Goal: Task Accomplishment & Management: Complete application form

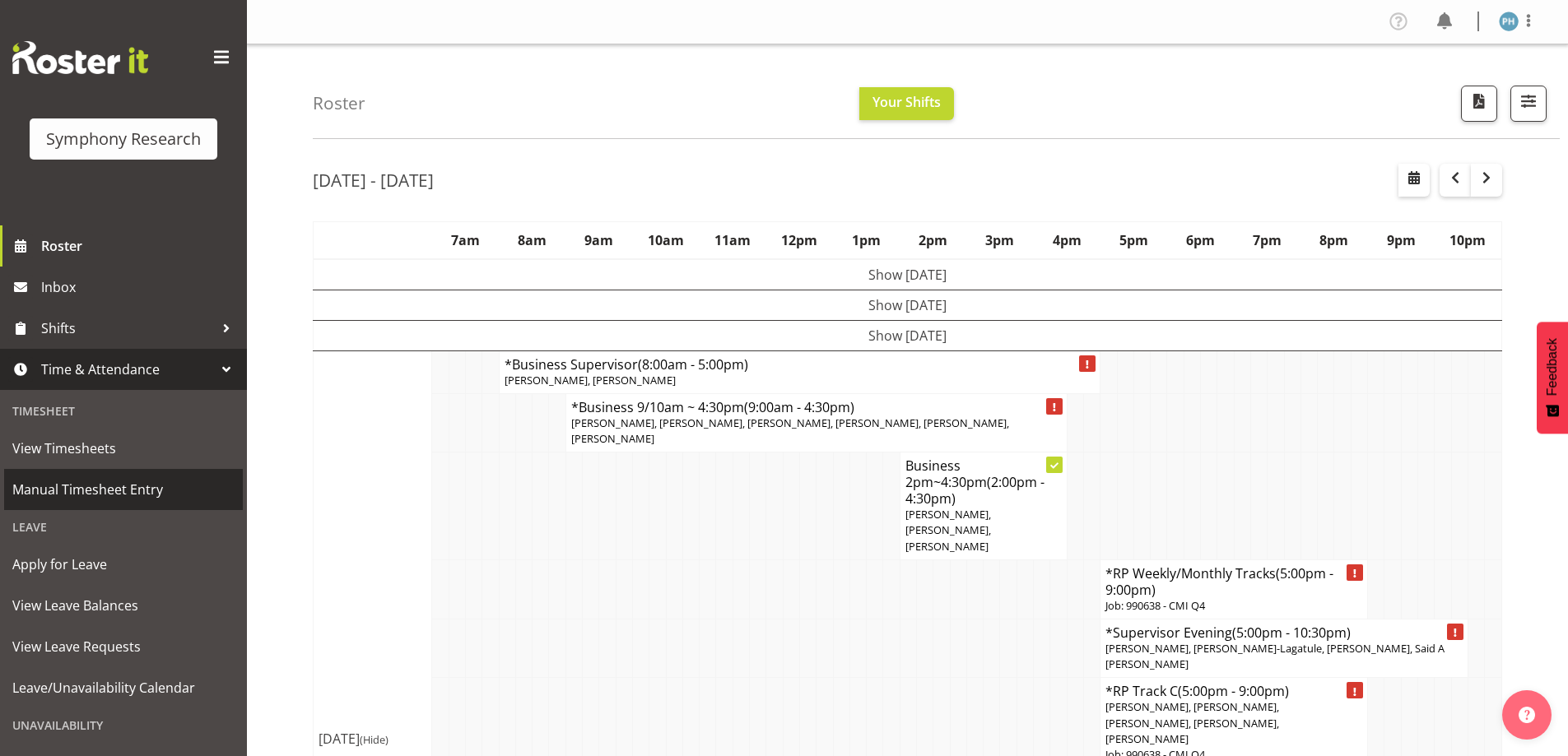
click at [189, 479] on span "Manual Timesheet Entry" at bounding box center [123, 489] width 222 height 25
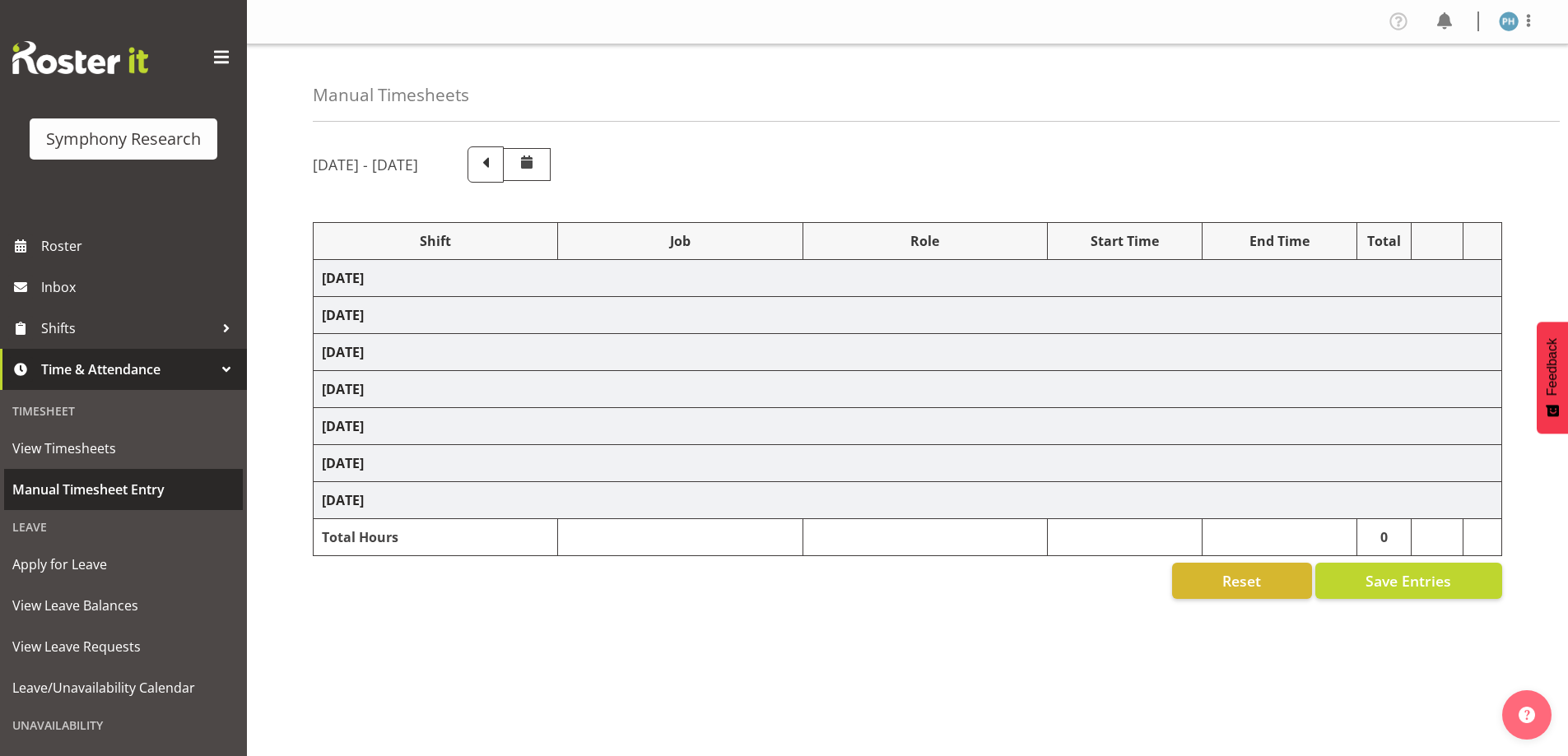
select select "57511"
select select "10499"
select select "47"
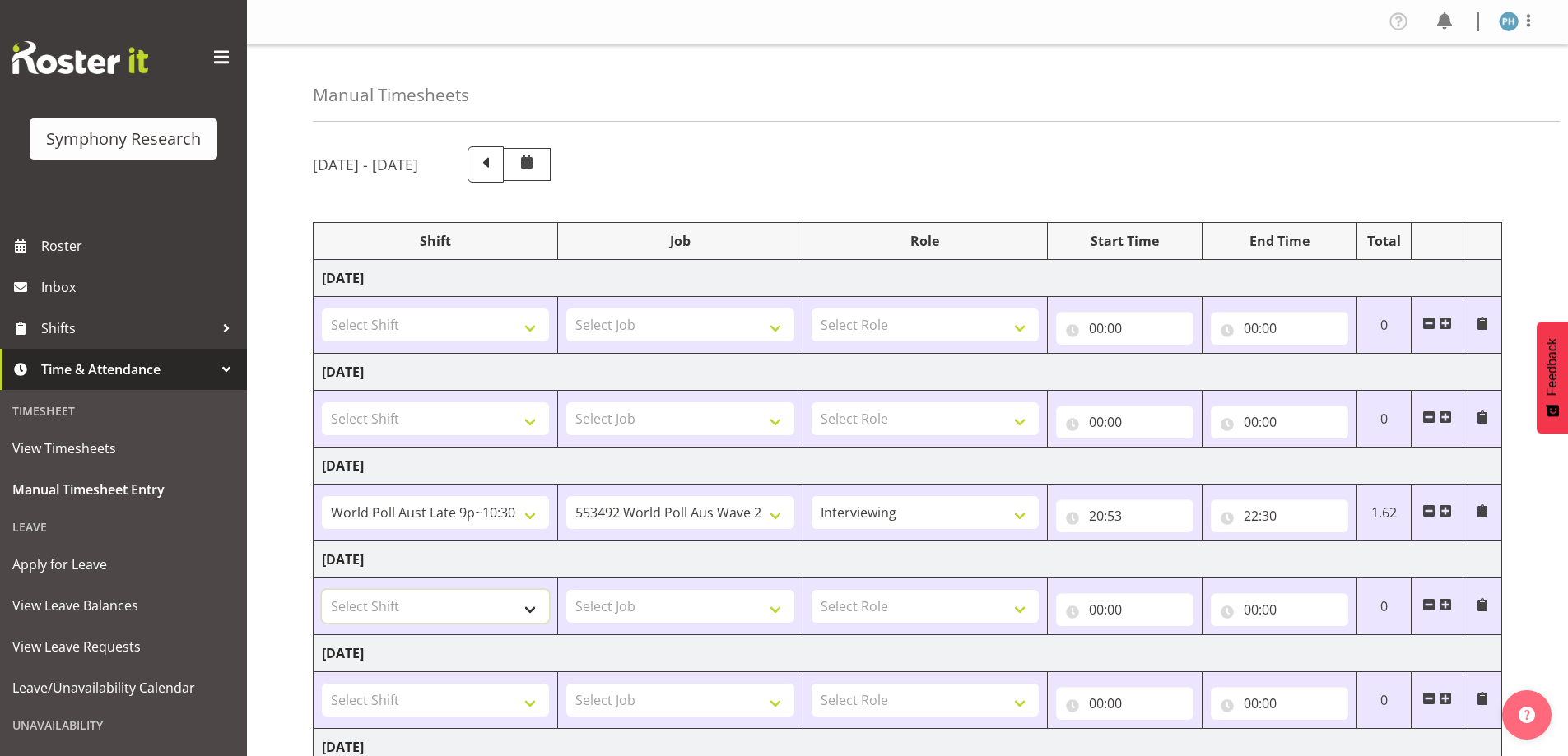
click at [525, 614] on select "Select Shift !!Project Briefing (Job to be assigned) !!Weekend Residential (Ros…" at bounding box center [435, 606] width 227 height 33
select select "56692"
click at [321, 590] on select "Select Shift !!Project Briefing (Job to be assigned) !!Weekend Residential (Ros…" at bounding box center [435, 606] width 227 height 33
click at [777, 610] on select "Select Job 550060 IF Admin 553492 World Poll Aus Wave 2 Main 2025 553500 BFM Ju…" at bounding box center [679, 606] width 227 height 33
select select "10499"
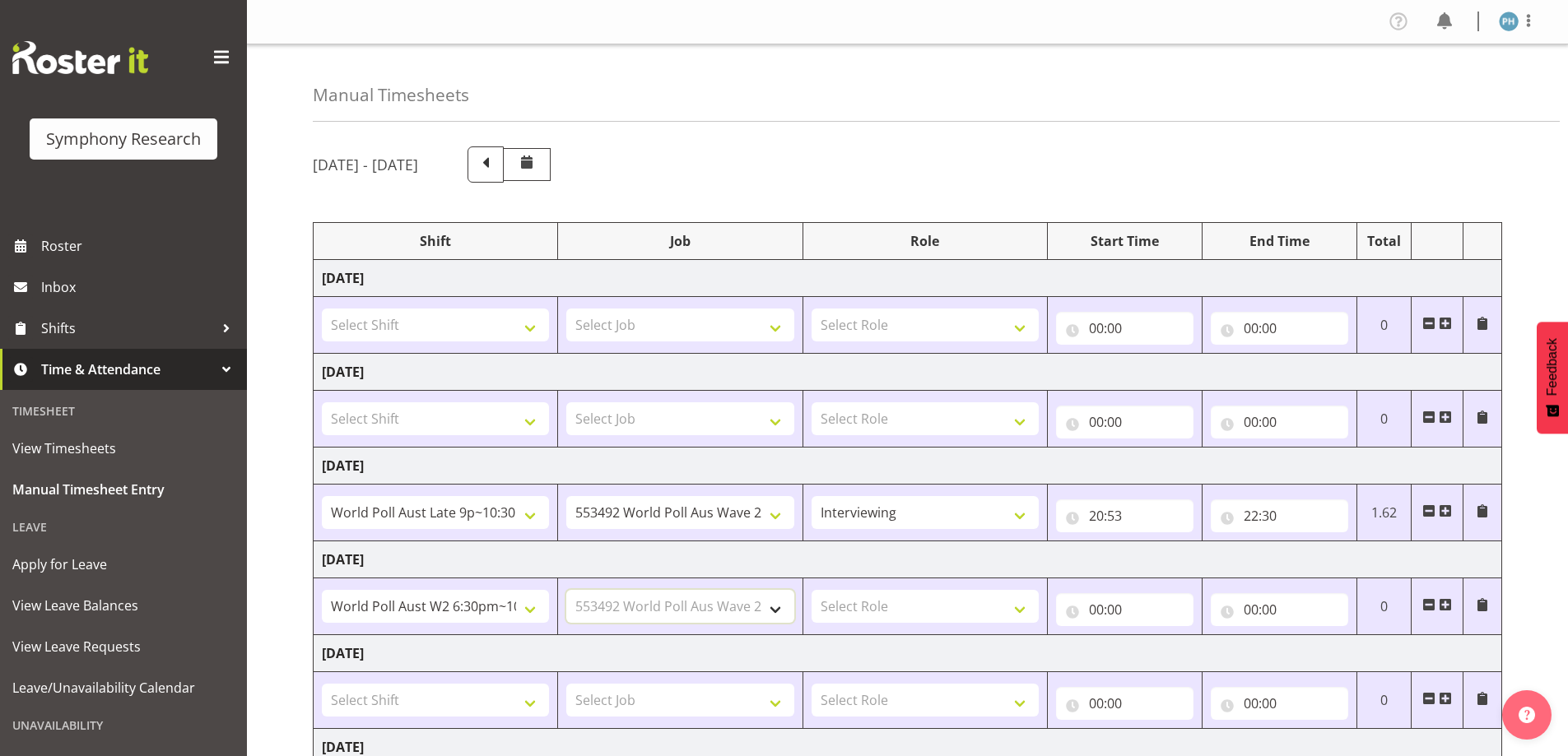
click at [566, 590] on select "Select Job 550060 IF Admin 553492 World Poll Aus Wave 2 Main 2025 553500 BFM Ju…" at bounding box center [679, 606] width 227 height 33
click at [1016, 609] on select "Select Role Briefing Interviewing" at bounding box center [925, 606] width 227 height 33
select select "47"
click at [812, 590] on select "Select Role Briefing Interviewing" at bounding box center [925, 606] width 227 height 33
click at [1095, 608] on input "00:00" at bounding box center [1124, 610] width 138 height 33
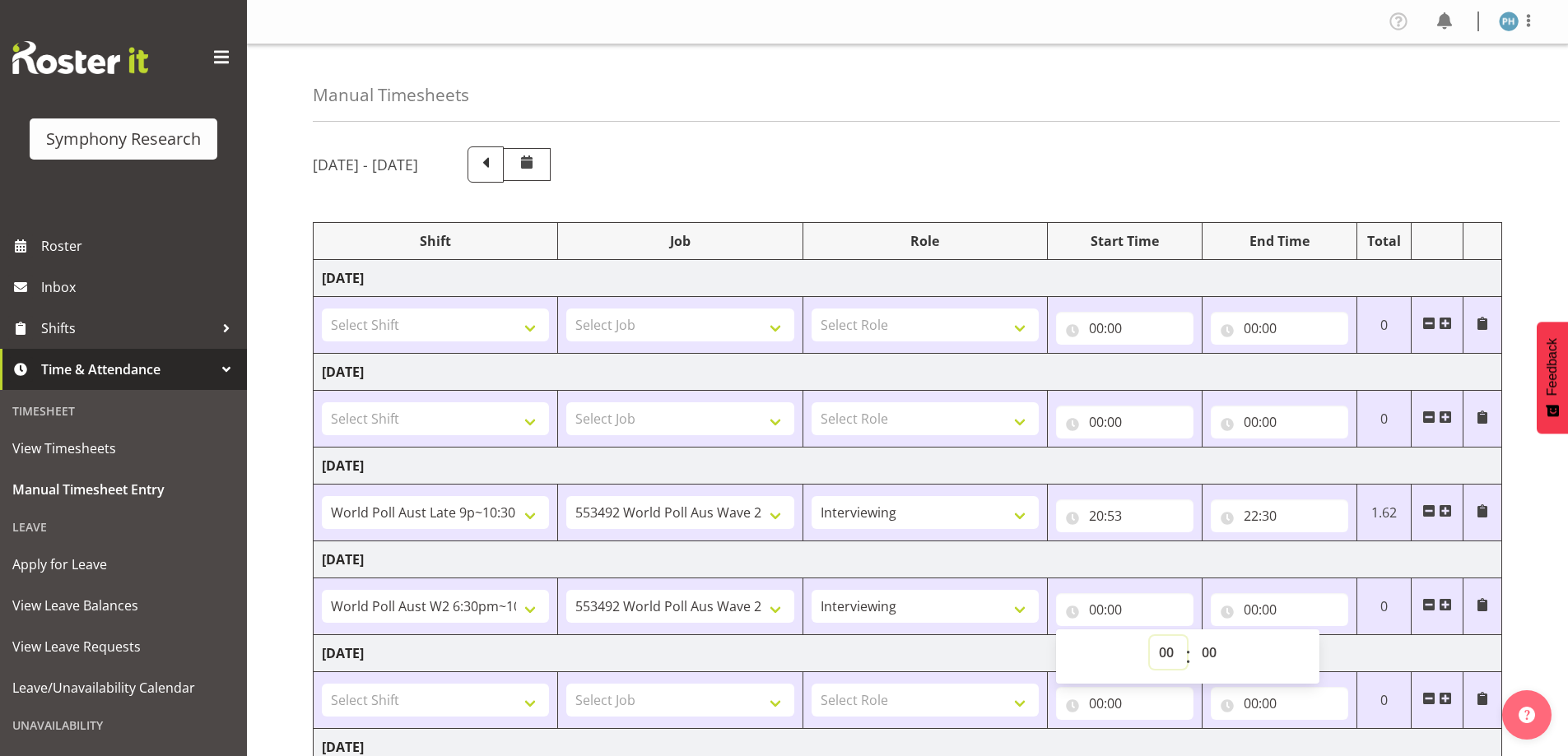
click at [1159, 655] on select "00 01 02 03 04 05 06 07 08 09 10 11 12 13 14 15 16 17 18 19 20 21 22 23" at bounding box center [1168, 653] width 37 height 33
select select "17"
click at [1150, 636] on select "00 01 02 03 04 05 06 07 08 09 10 11 12 13 14 15 16 17 18 19 20 21 22 23" at bounding box center [1168, 653] width 37 height 33
type input "17:00"
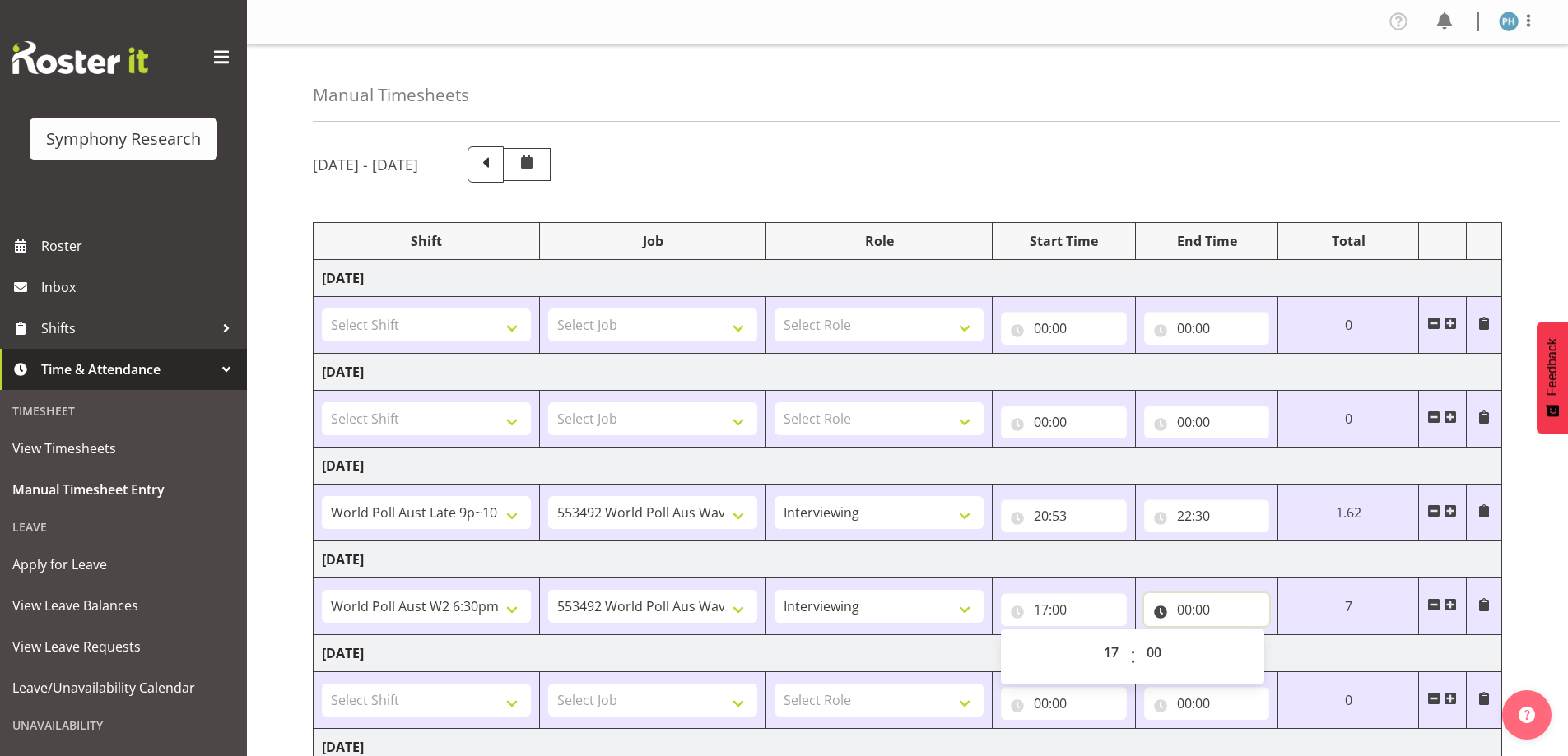
click at [1179, 610] on input "00:00" at bounding box center [1207, 610] width 126 height 33
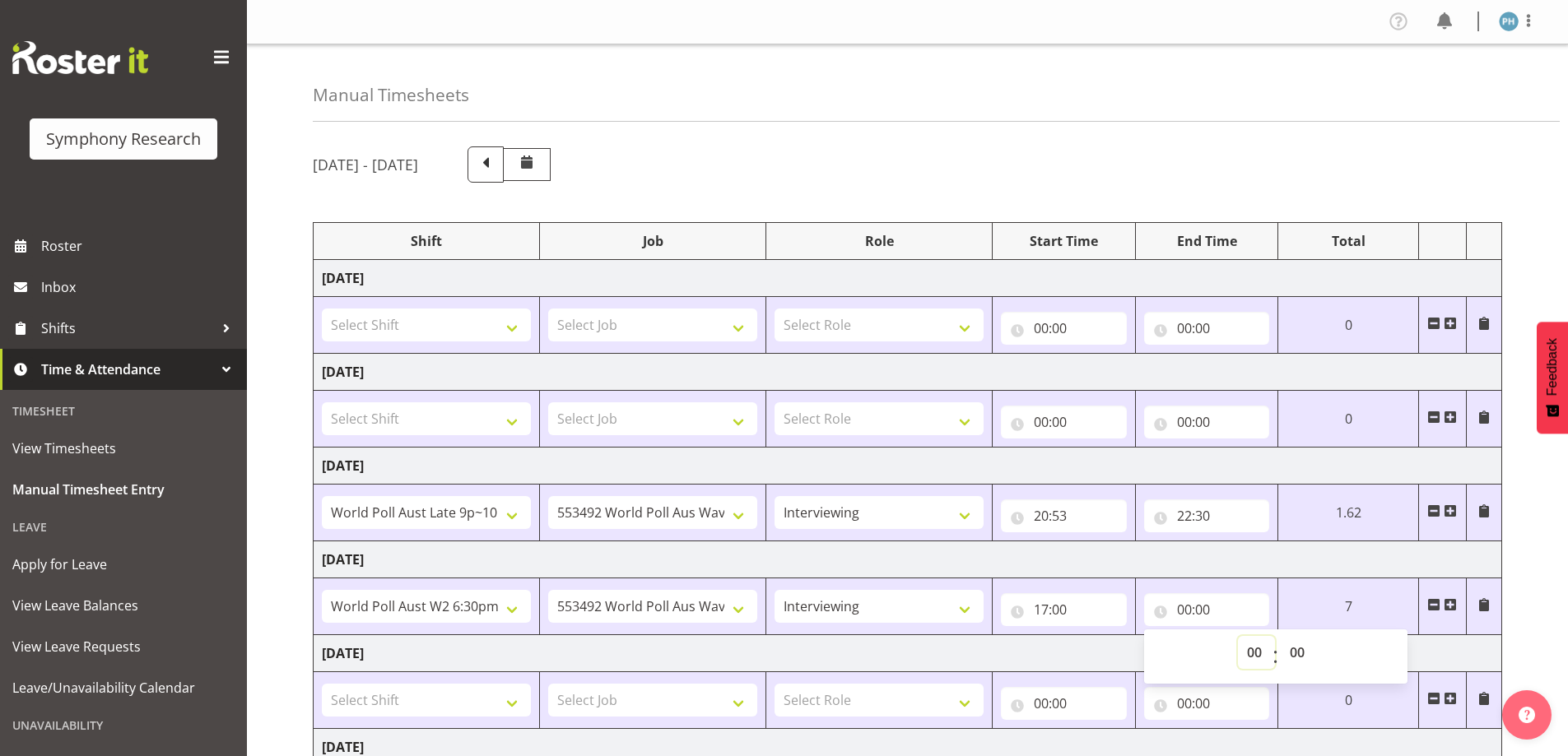
click at [1251, 655] on select "00 01 02 03 04 05 06 07 08 09 10 11 12 13 14 15 16 17 18 19 20 21 22 23" at bounding box center [1257, 653] width 37 height 33
select select "22"
click at [1275, 636] on select "00 01 02 03 04 05 06 07 08 09 10 11 12 13 14 15 16 17 18 19 20 21 22 23" at bounding box center [1257, 653] width 37 height 33
type input "22:00"
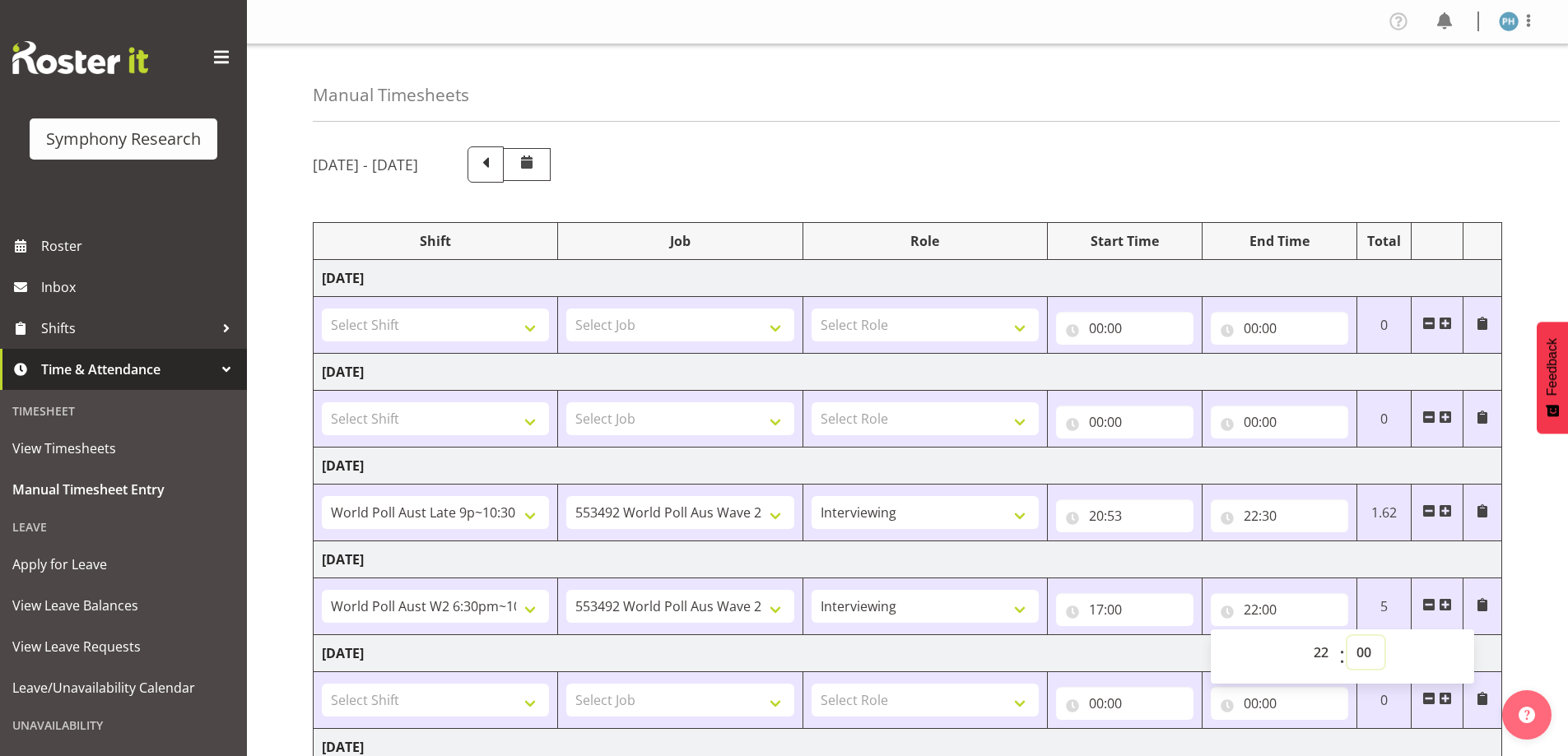
click at [1367, 656] on select "00 01 02 03 04 05 06 07 08 09 10 11 12 13 14 15 16 17 18 19 20 21 22 23 24 25 2…" at bounding box center [1366, 653] width 37 height 33
select select "40"
click at [1348, 636] on select "00 01 02 03 04 05 06 07 08 09 10 11 12 13 14 15 16 17 18 19 20 21 22 23 24 25 2…" at bounding box center [1366, 653] width 37 height 33
type input "22:40"
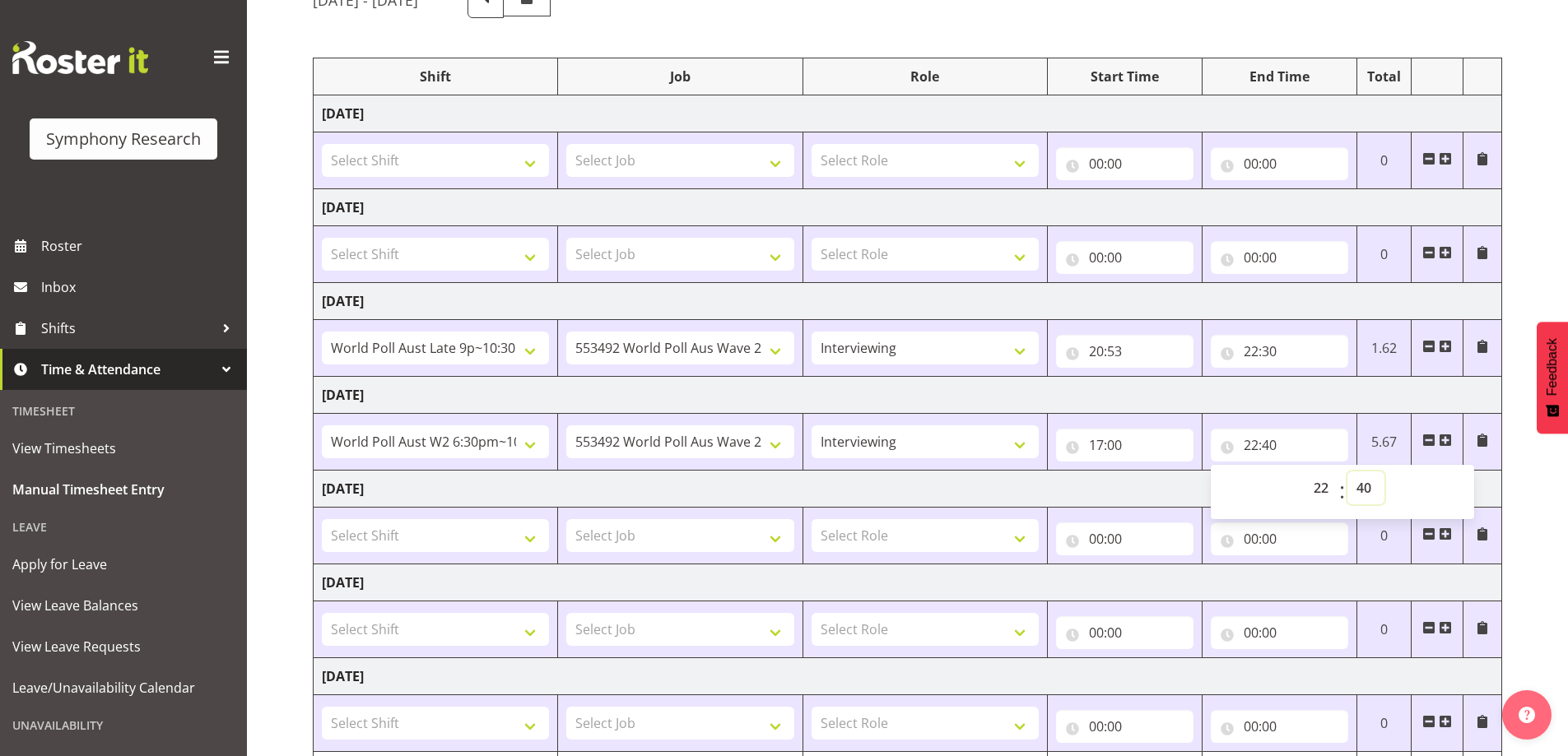
scroll to position [265, 0]
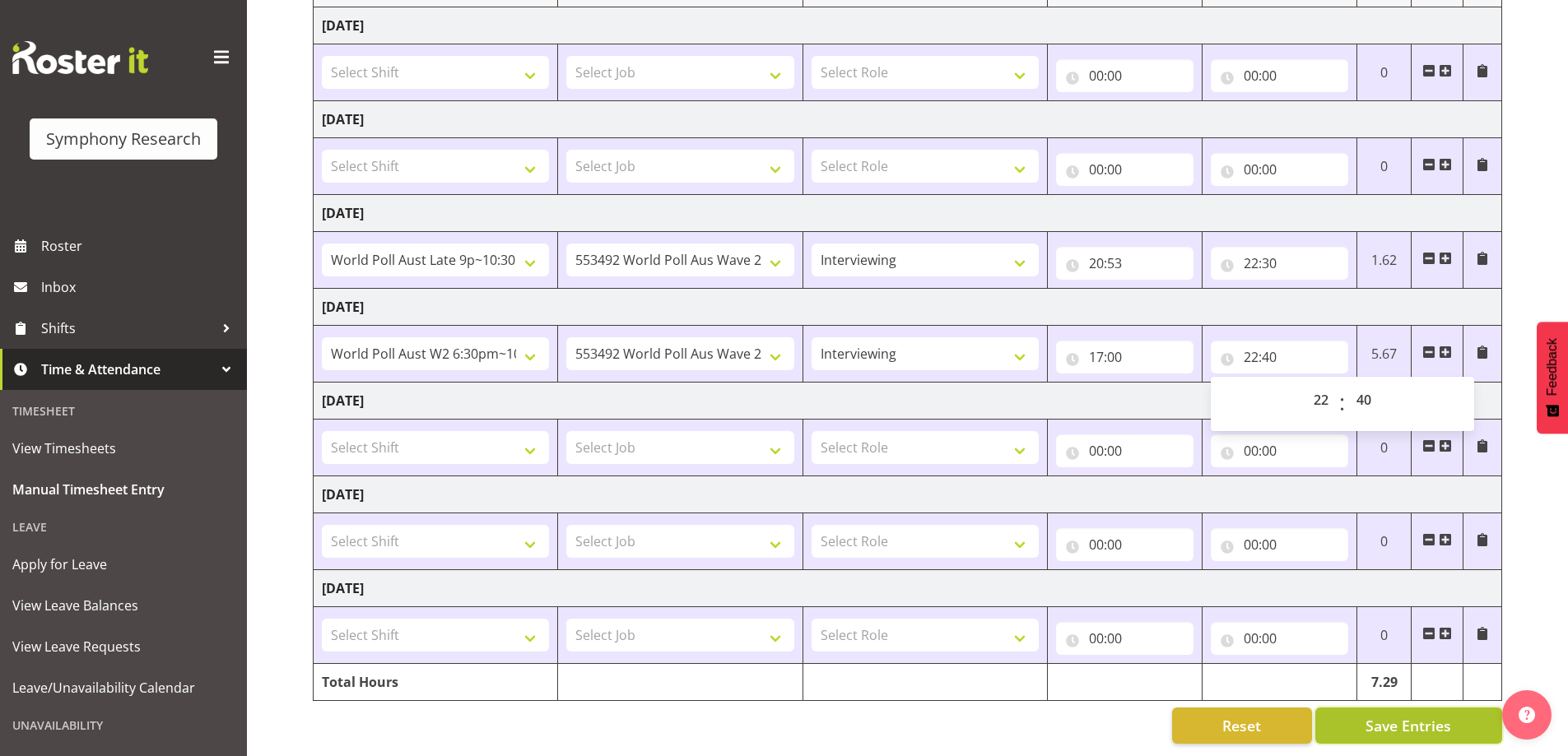
click at [1398, 722] on span "Save Entries" at bounding box center [1408, 725] width 86 height 21
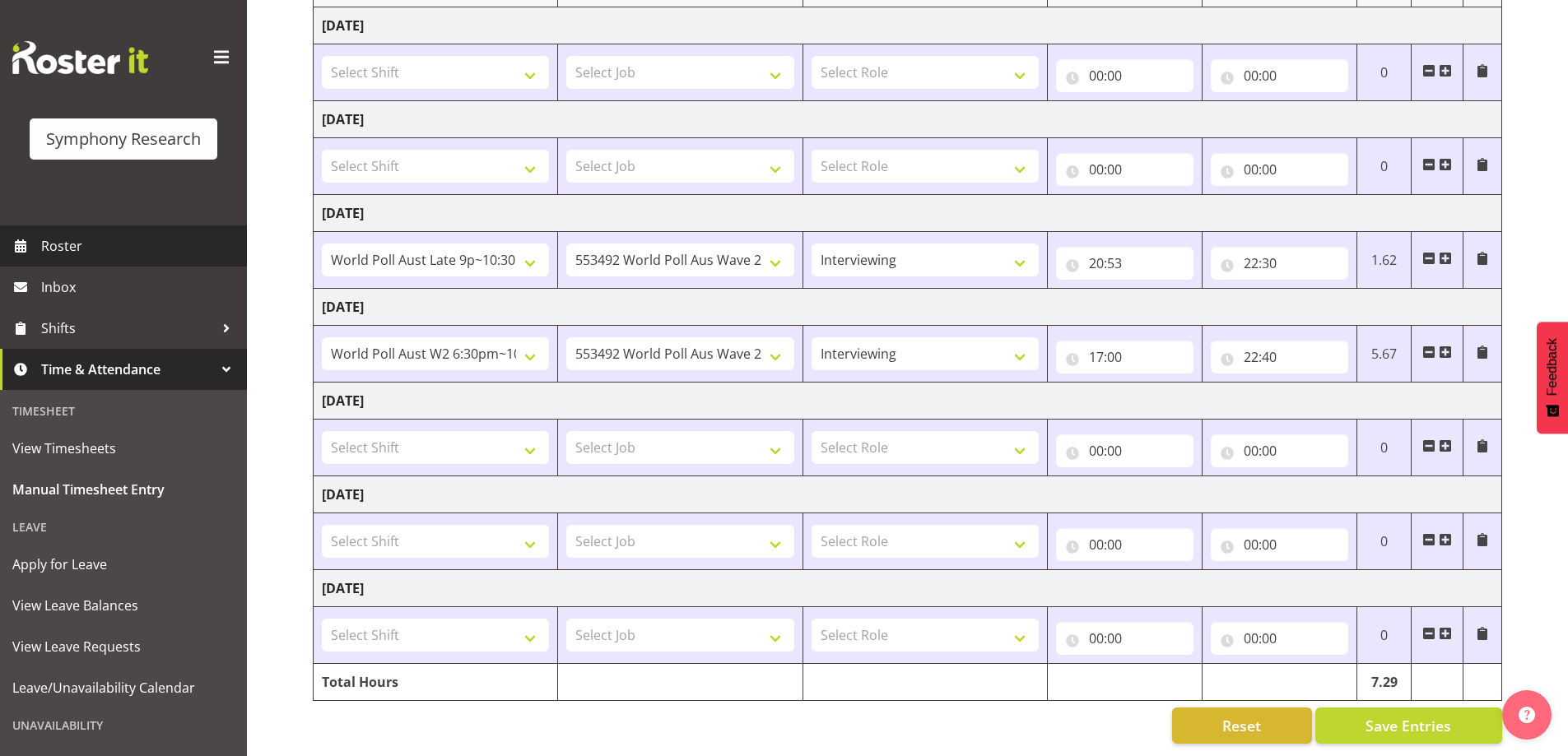
click at [60, 239] on span "Roster" at bounding box center [140, 246] width 197 height 25
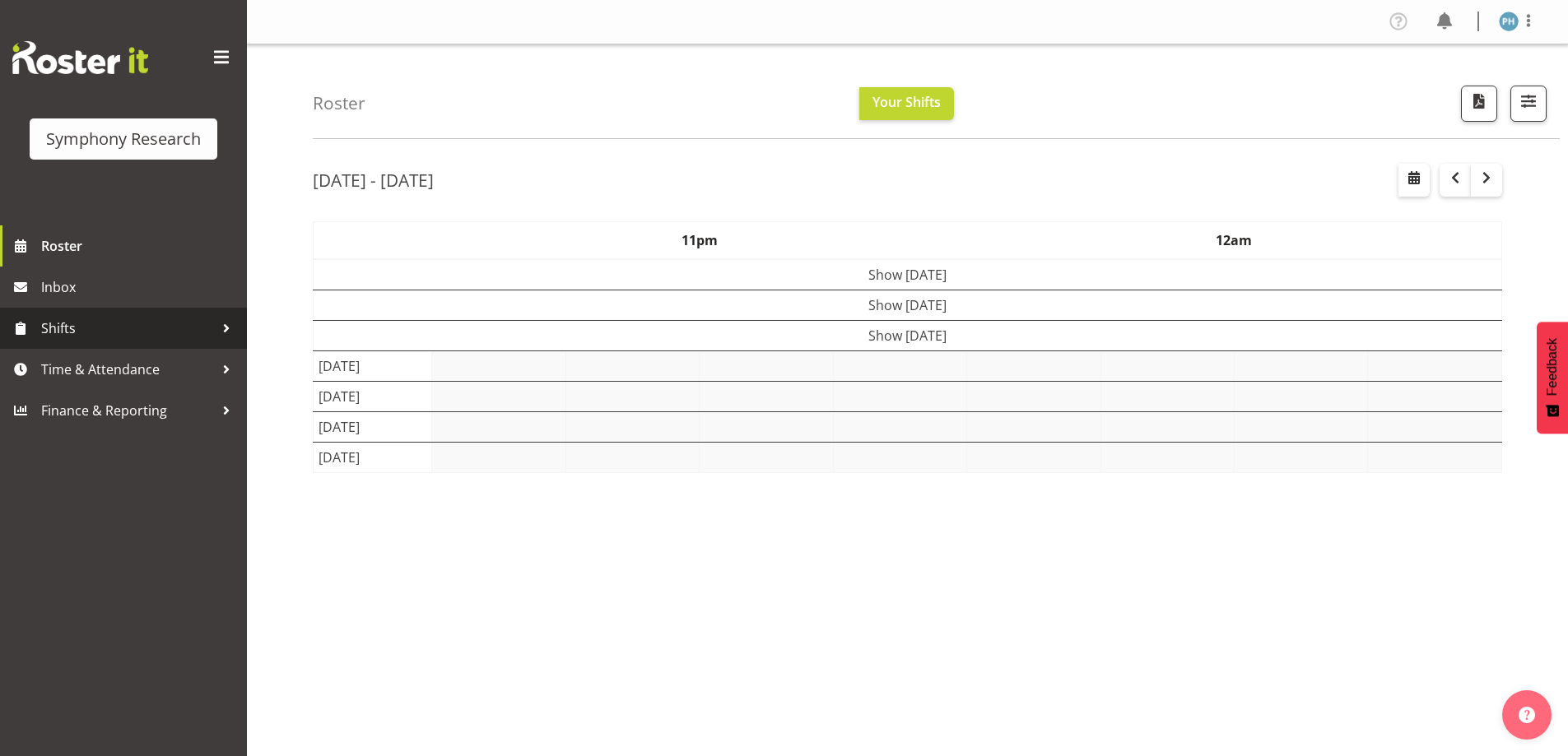
click at [65, 321] on span "Shifts" at bounding box center [127, 328] width 173 height 25
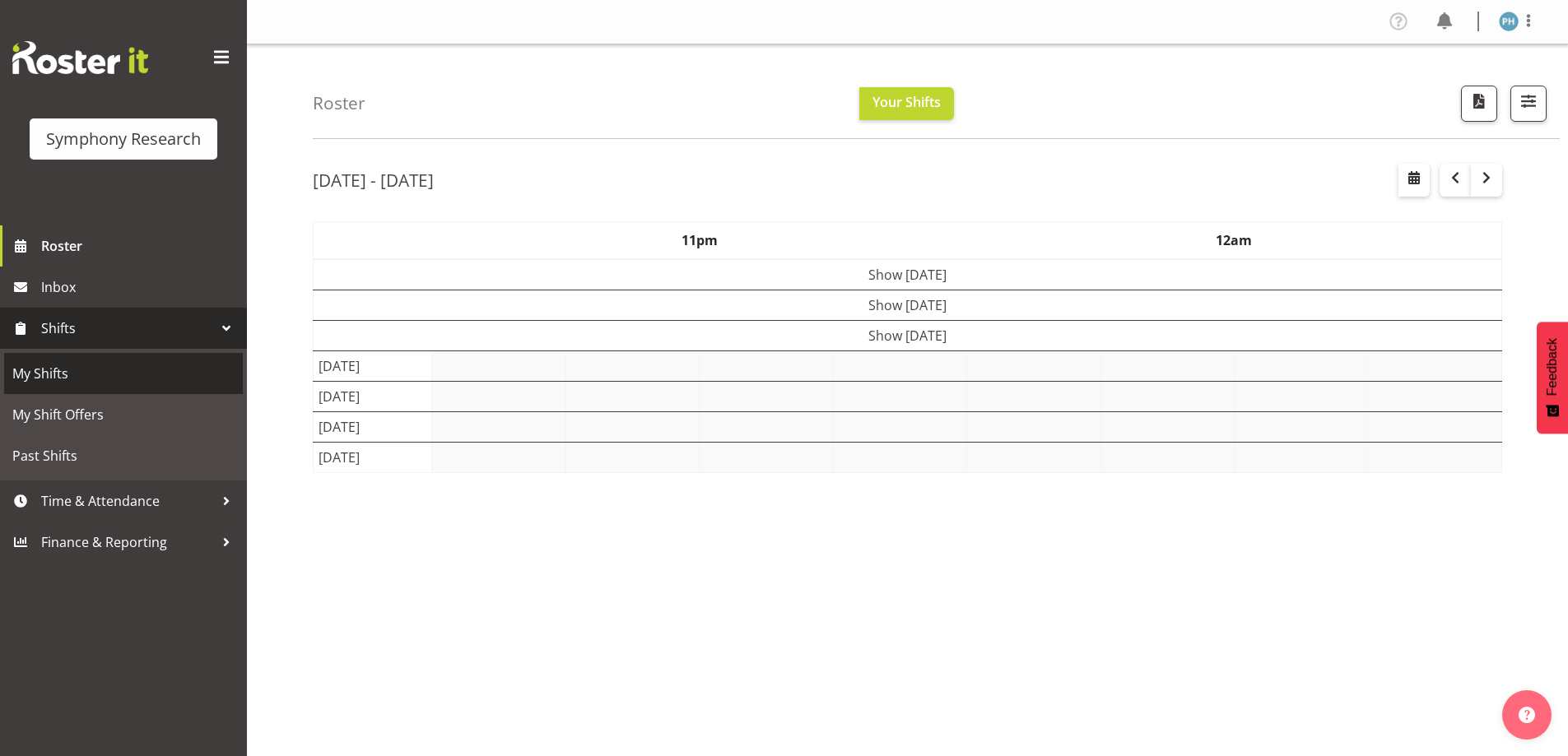
click at [49, 362] on span "My Shifts" at bounding box center [123, 373] width 222 height 25
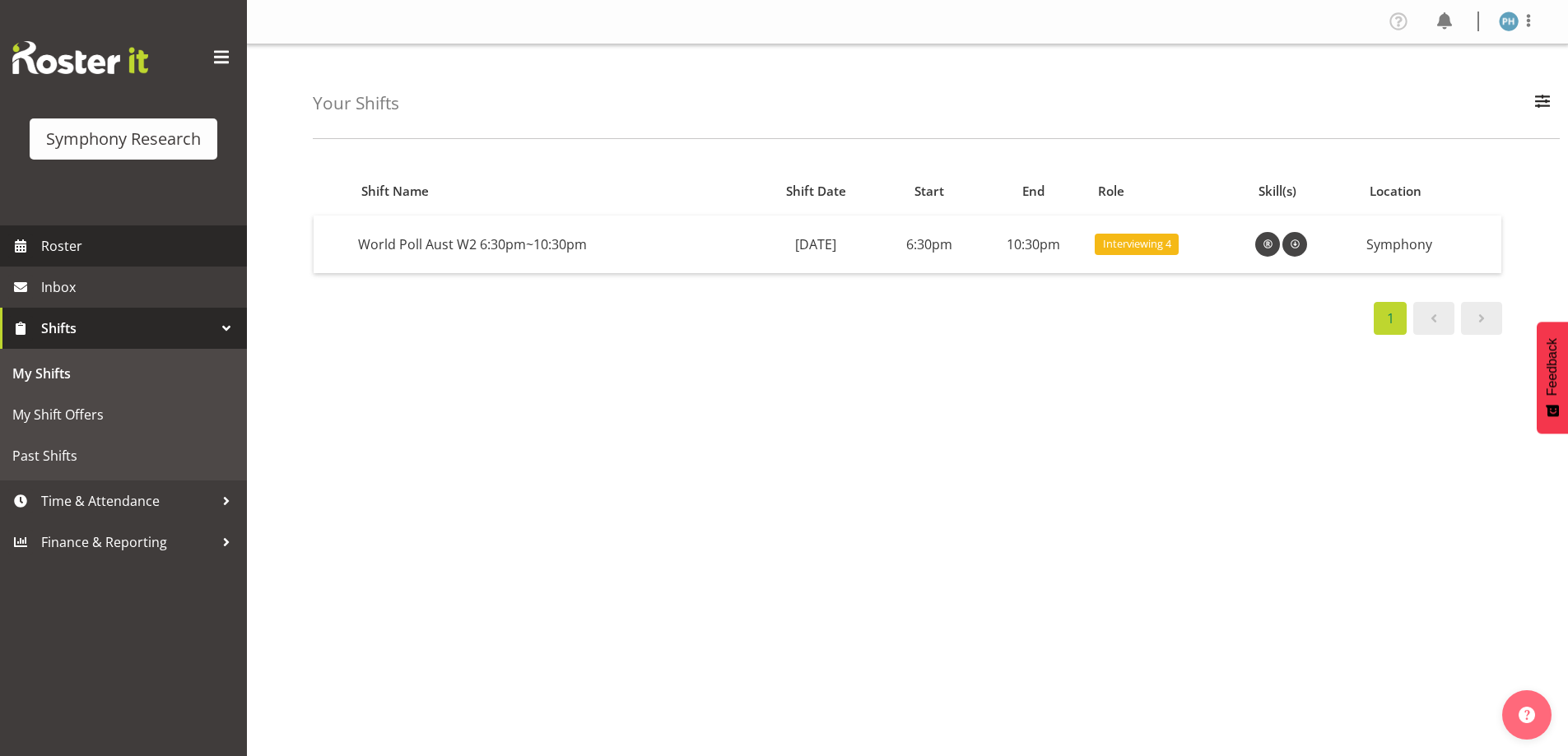
click at [62, 248] on span "Roster" at bounding box center [140, 246] width 197 height 25
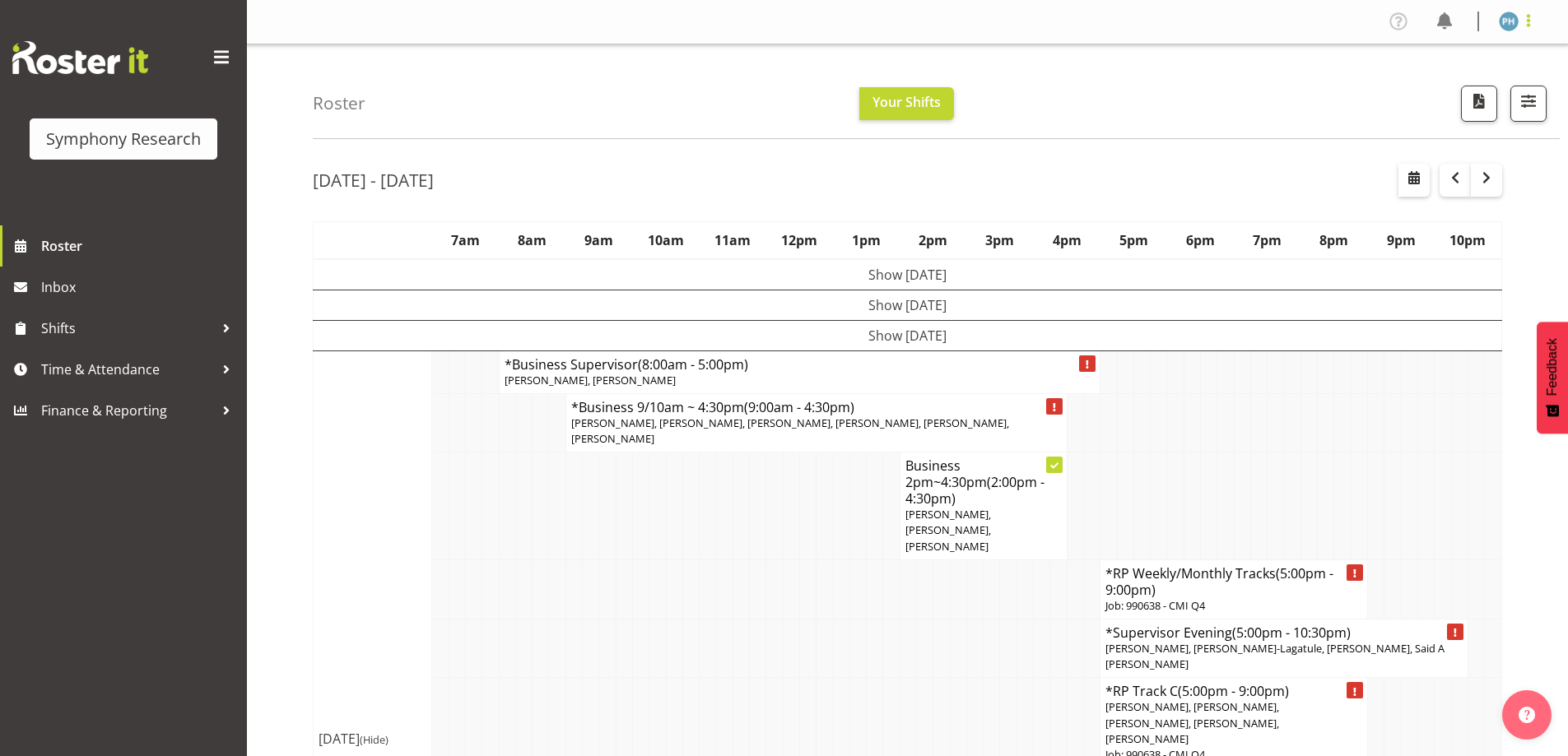
click at [1531, 24] on span at bounding box center [1529, 21] width 20 height 20
click at [1423, 79] on link "Log Out" at bounding box center [1459, 86] width 158 height 29
